Goal: Task Accomplishment & Management: Manage account settings

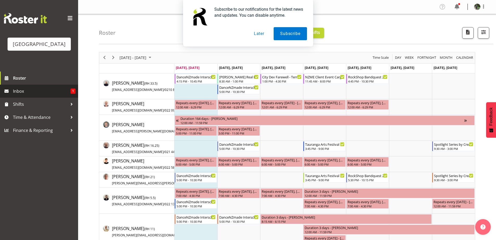
click at [40, 95] on span "Inbox" at bounding box center [42, 91] width 58 height 8
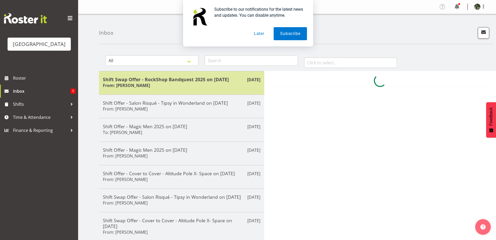
click at [193, 84] on div "Shift Swap Offer - RockShop Bandquest 2025 on 15/08/25 From: Dominique Vogler" at bounding box center [182, 82] width 158 height 13
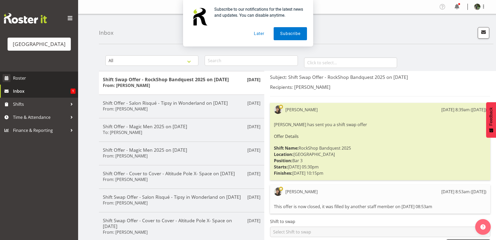
click at [54, 82] on span "Roster" at bounding box center [44, 78] width 63 height 8
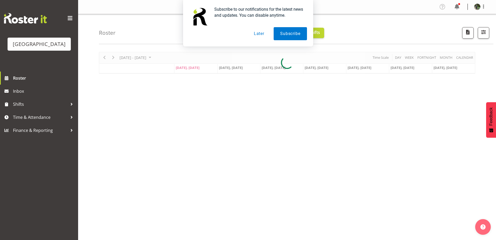
click at [256, 35] on button "Later" at bounding box center [259, 33] width 23 height 13
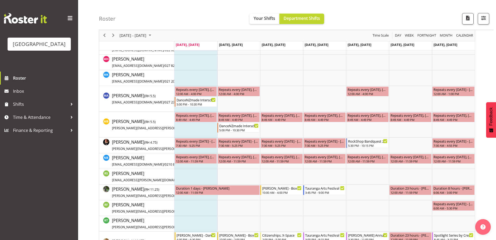
scroll to position [860, 0]
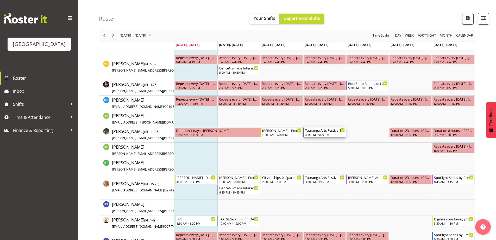
click at [323, 132] on div "Tauranga Arts Festival Launch 3:45 PM - 9:00 PM" at bounding box center [325, 132] width 40 height 10
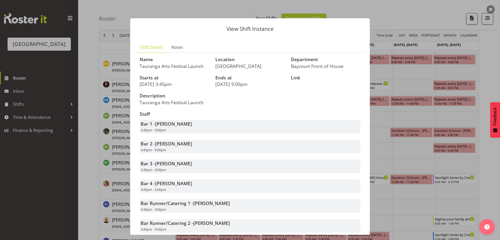
click at [495, 10] on div at bounding box center [250, 120] width 500 height 240
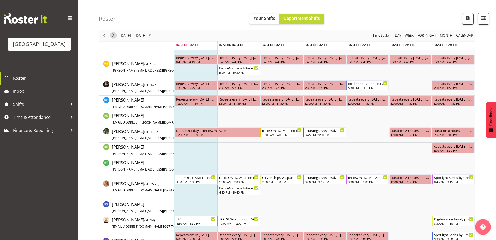
click at [114, 34] on span "Next" at bounding box center [113, 35] width 6 height 7
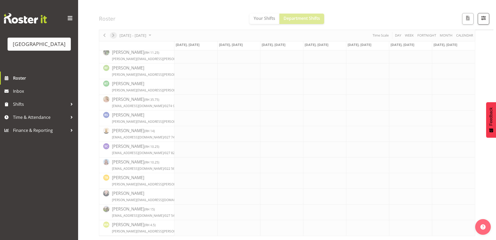
scroll to position [745, 0]
click at [46, 124] on link "Time & Attendance" at bounding box center [39, 117] width 78 height 13
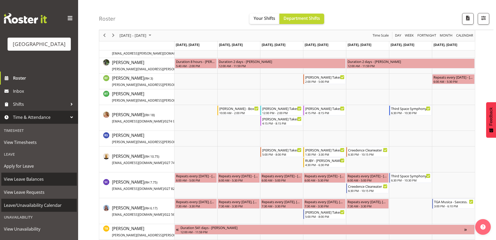
scroll to position [31, 0]
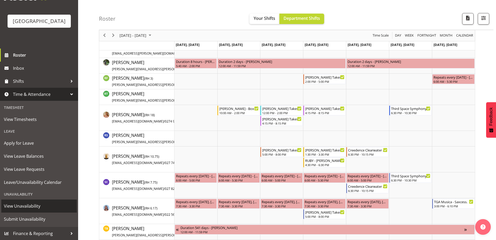
click at [30, 208] on span "View Unavailability" at bounding box center [39, 206] width 70 height 8
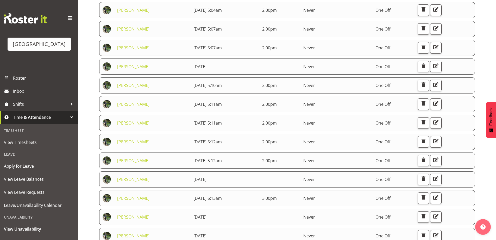
scroll to position [229, 0]
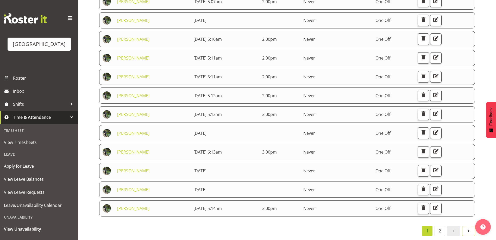
click at [470, 228] on span at bounding box center [469, 230] width 6 height 6
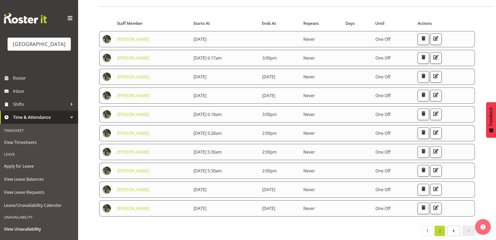
scroll to position [41, 0]
